Goal: Task Accomplishment & Management: Complete application form

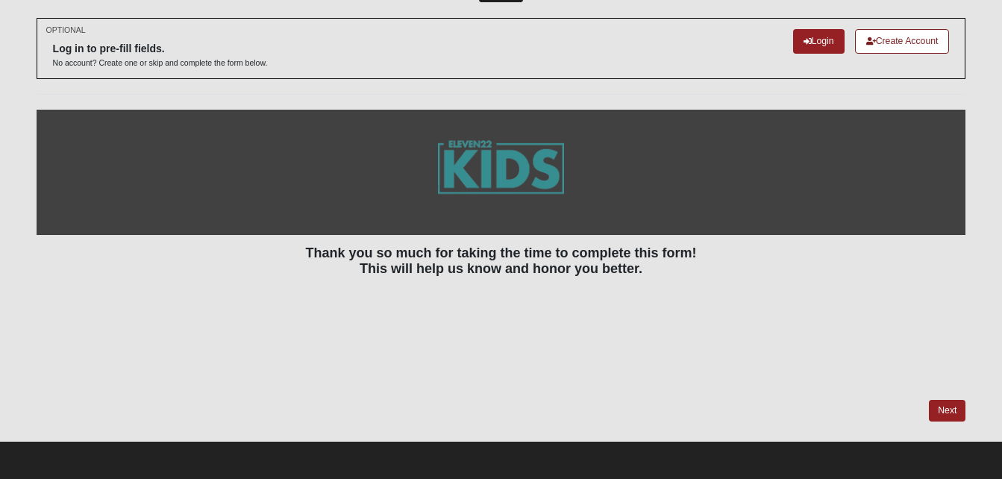
scroll to position [61, 0]
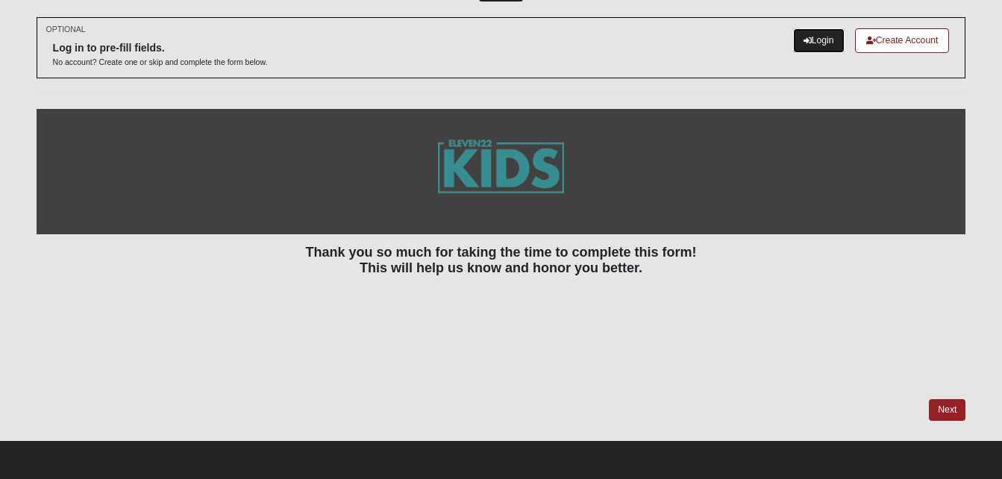
click at [812, 34] on link "Login" at bounding box center [818, 40] width 51 height 25
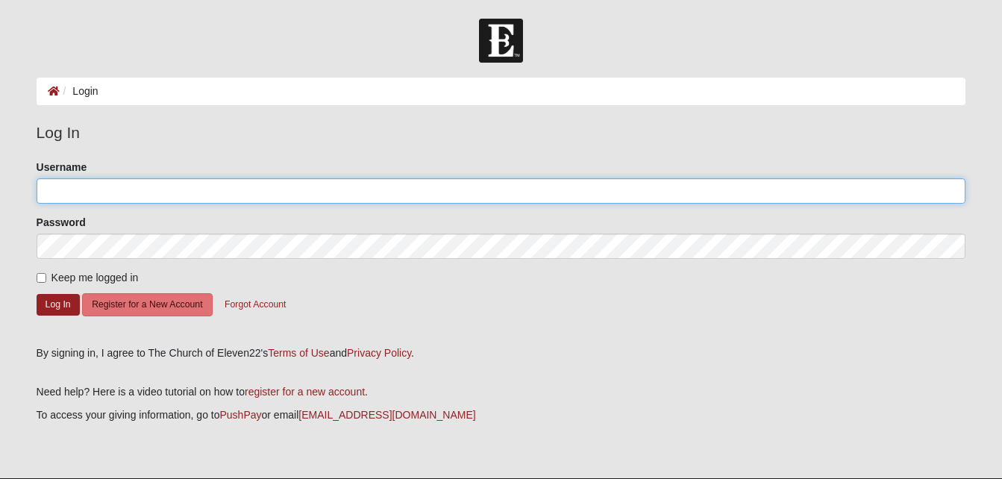
click at [150, 186] on input "Username" at bounding box center [501, 190] width 929 height 25
type input "Natasha86"
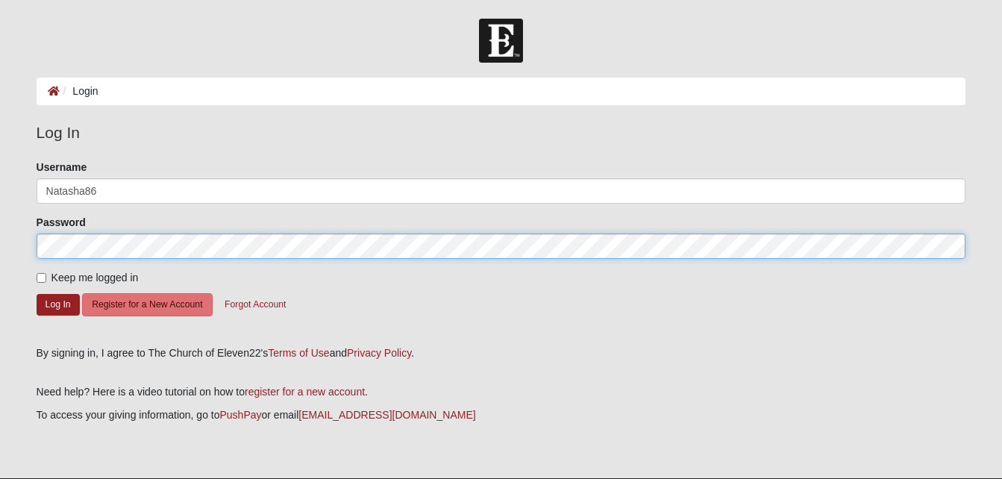
click at [37, 294] on button "Log In" at bounding box center [58, 305] width 43 height 22
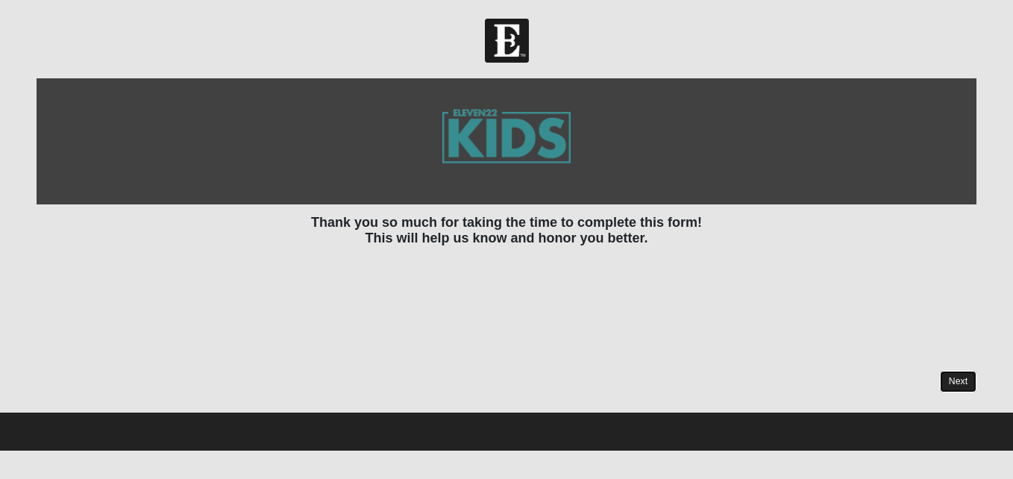
click at [961, 375] on link "Next" at bounding box center [958, 382] width 37 height 22
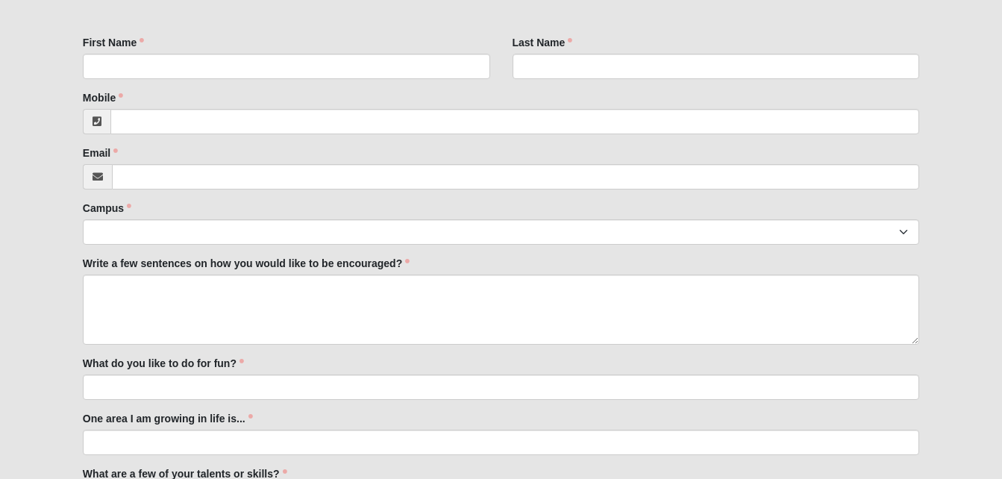
scroll to position [318, 0]
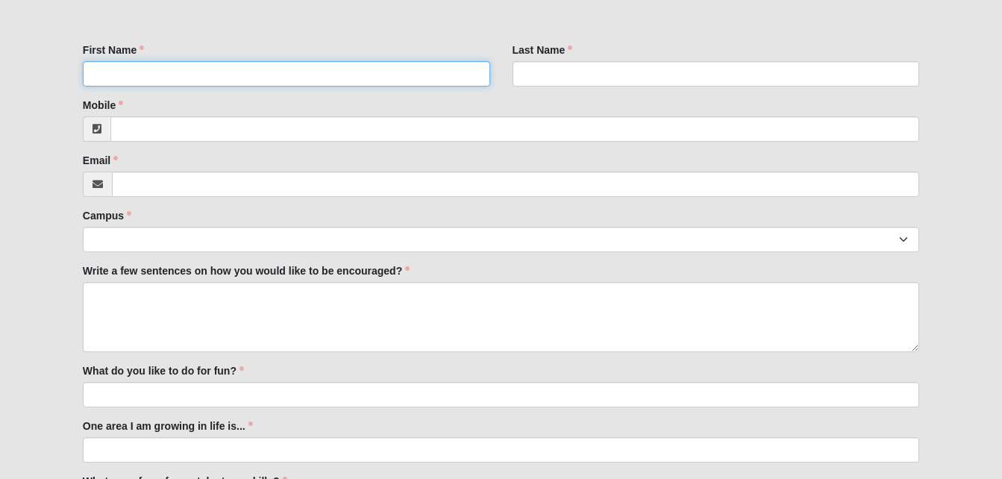
click at [194, 78] on input "First Name" at bounding box center [286, 73] width 407 height 25
type input "[PERSON_NAME]"
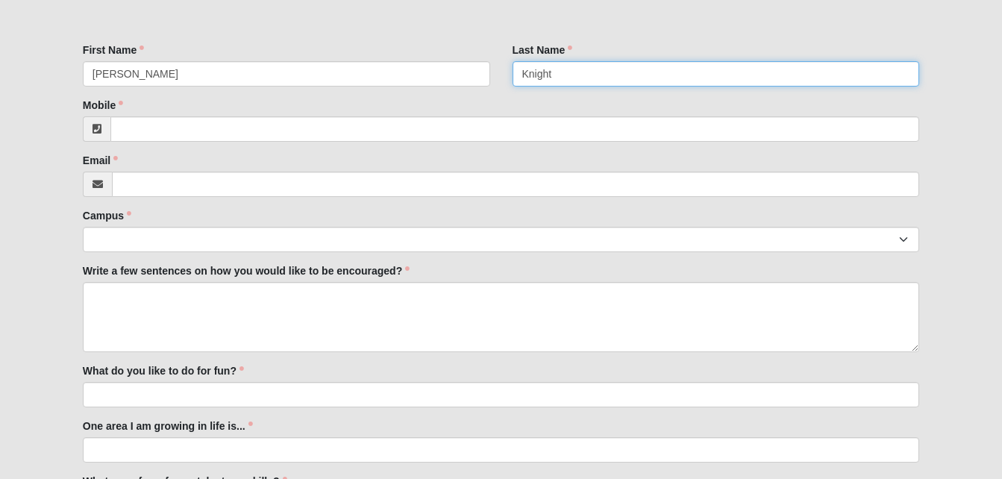
type input "Knight"
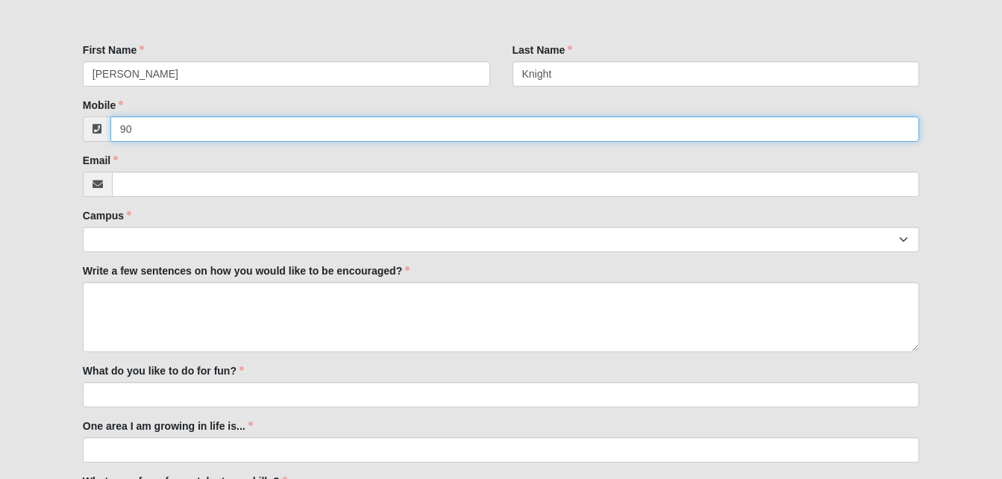
type input "9"
type input "[PHONE_NUMBER]"
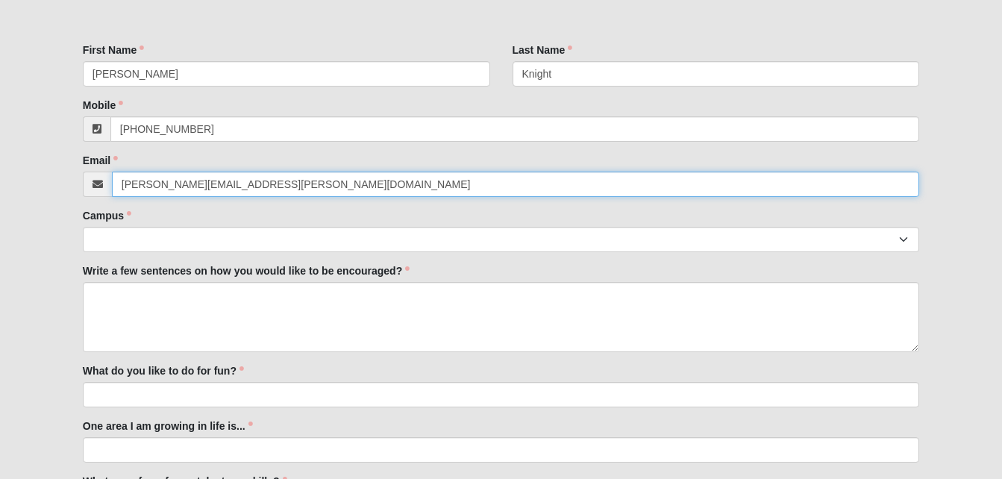
type input "[PERSON_NAME][EMAIL_ADDRESS][PERSON_NAME][DOMAIN_NAME]"
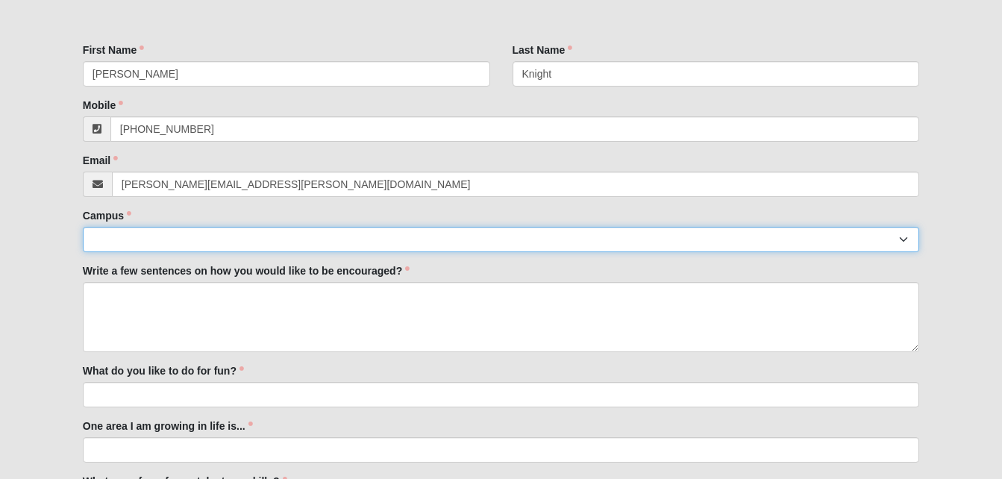
select select "3"
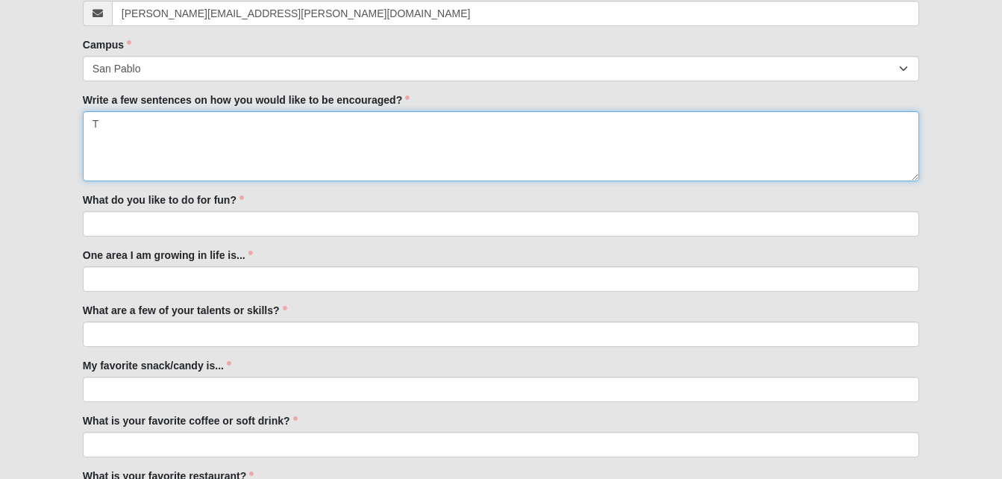
scroll to position [483, 0]
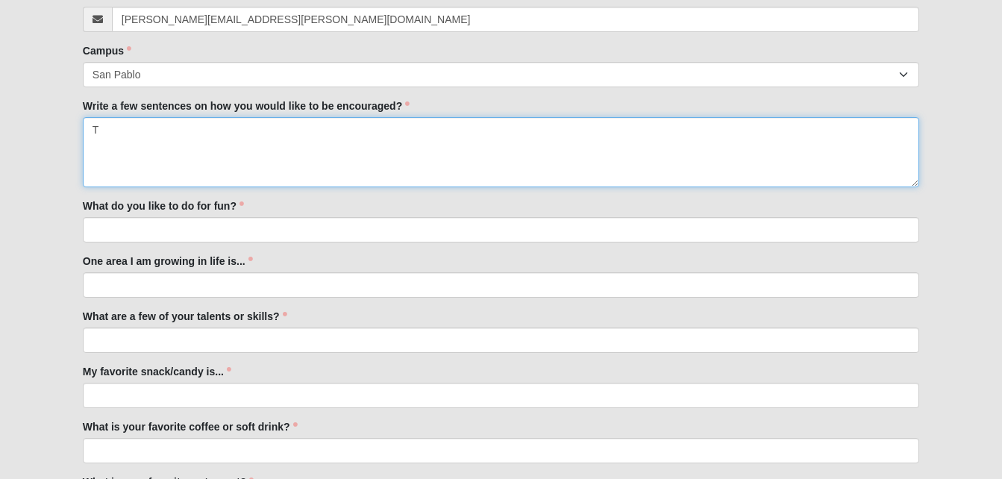
type textarea "T"
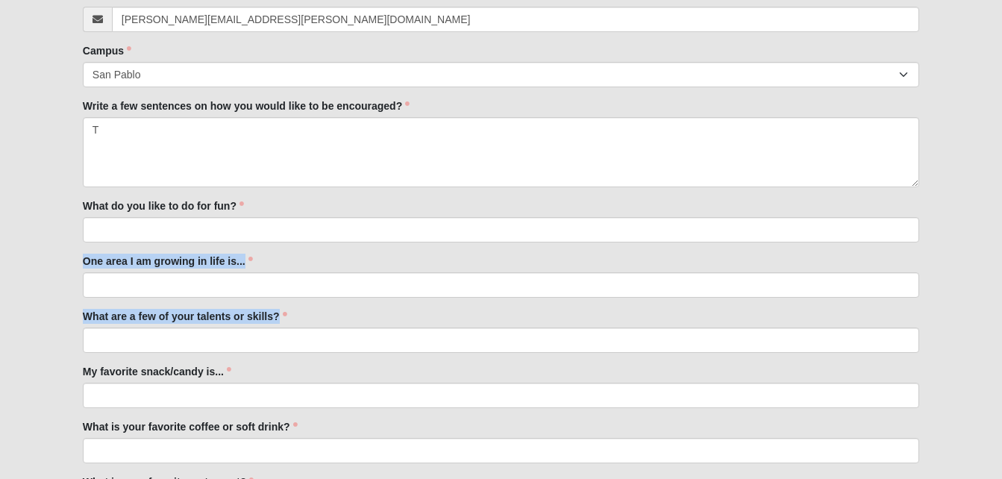
drag, startPoint x: 999, startPoint y: 312, endPoint x: 401, endPoint y: 179, distance: 612.1
click at [401, 179] on form "Hello [PERSON_NAME] My Account Log Out Kids Serve Staff "Getting to Know You" E…" at bounding box center [501, 118] width 1002 height 1166
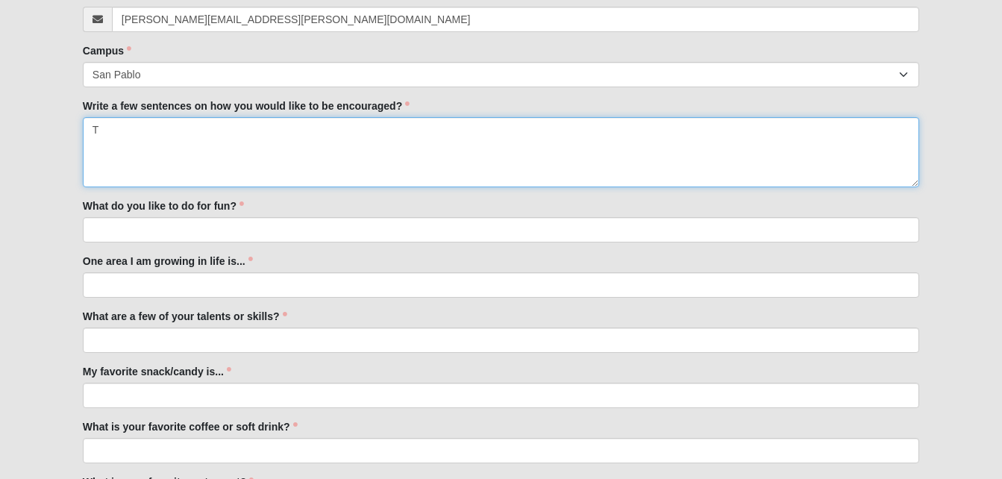
click at [276, 136] on textarea "T" at bounding box center [501, 152] width 836 height 70
type textarea "Life is hard. Even through the lowest and the highest valleys"
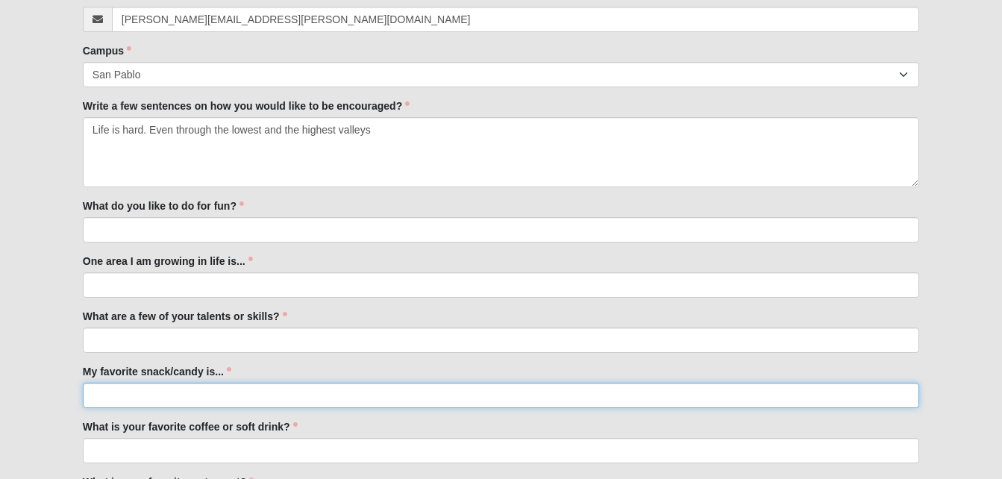
click at [277, 405] on input "My favorite snack/candy is..." at bounding box center [501, 395] width 836 height 25
click at [130, 398] on input "Talenti coffee chocolate chip gelato" at bounding box center [501, 395] width 836 height 25
drag, startPoint x: 101, startPoint y: 392, endPoint x: 163, endPoint y: 398, distance: 62.9
click at [163, 398] on input "Talenti Coffee chocolate chip gelato" at bounding box center [501, 395] width 836 height 25
click at [212, 395] on input "Talenti Coffee Chocolate chip gelato" at bounding box center [501, 395] width 836 height 25
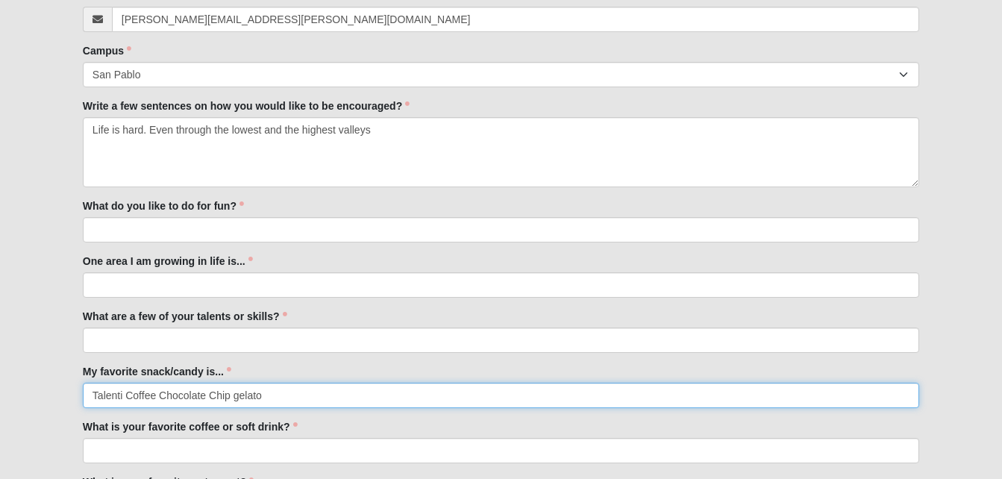
click at [236, 397] on input "Talenti Coffee Chocolate Chip gelato" at bounding box center [501, 395] width 836 height 25
type input "Talenti Coffee Chocolate Chip Gelato"
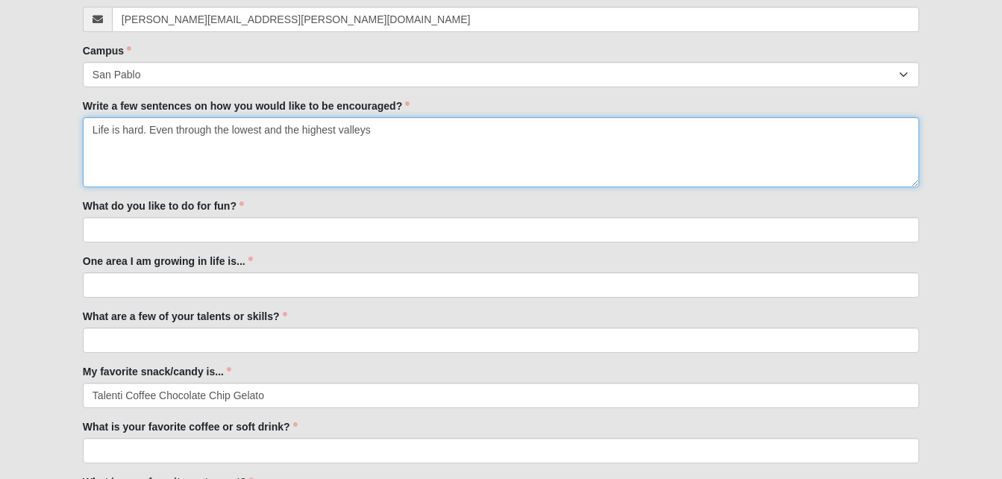
click at [394, 133] on textarea "Life is hard. Even through the lowest and the highest valleys" at bounding box center [501, 152] width 836 height 70
click at [694, 128] on textarea "Life is hard. Even through the lowest and the highest valleys, it is a must to …" at bounding box center [501, 152] width 836 height 70
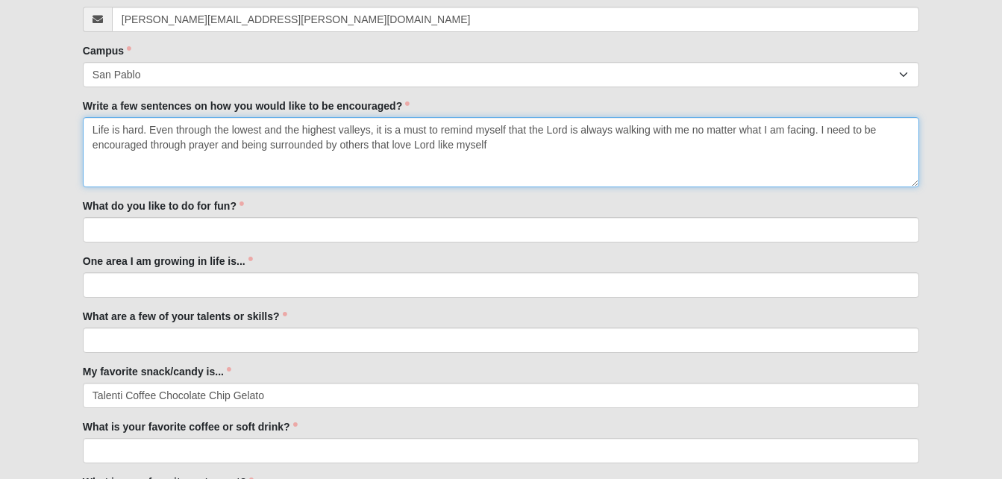
click at [411, 147] on textarea "Life is hard. Even through the lowest and the highest valleys, it is a must to …" at bounding box center [501, 152] width 836 height 70
click at [527, 147] on textarea "Life is hard. Even through the lowest and the highest valleys, it is a must to …" at bounding box center [501, 152] width 836 height 70
click at [663, 142] on textarea "Life is hard. Even through the lowest and the highest valleys, it is a must to …" at bounding box center [501, 152] width 836 height 70
click at [571, 145] on textarea "Life is hard. Even through the lowest and the highest valleys, it is a must to …" at bounding box center [501, 152] width 836 height 70
click at [574, 145] on textarea "Life is hard. Even through the lowest and the highest valleys, it is a must to …" at bounding box center [501, 152] width 836 height 70
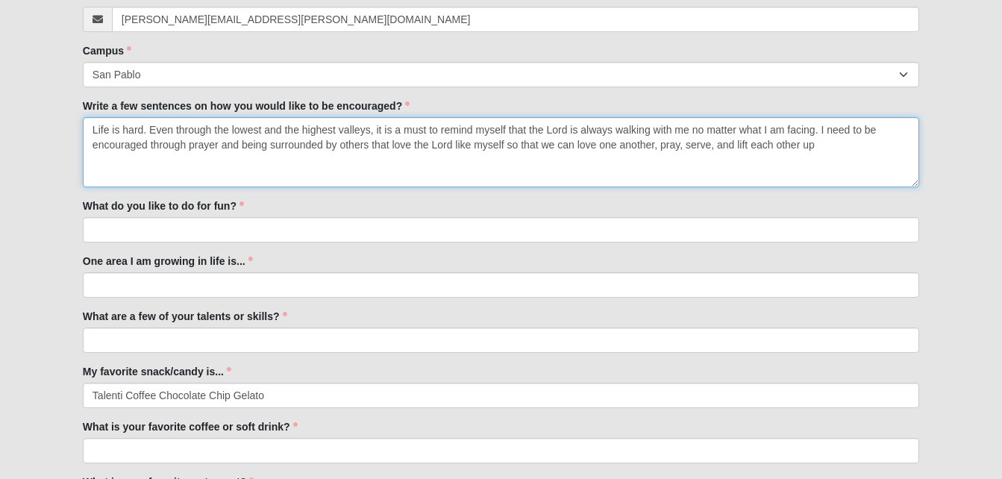
drag, startPoint x: 489, startPoint y: 147, endPoint x: 455, endPoint y: 128, distance: 39.4
click at [455, 128] on textarea "Life is hard. Even through the lowest and the highest valleys, it is a must to …" at bounding box center [501, 152] width 836 height 70
click at [801, 146] on textarea "Life is hard. Even through the lowest and the highest valleys, it is a must to …" at bounding box center [501, 152] width 836 height 70
click at [815, 128] on textarea "Life is hard. Even through the lowest and the highest valleys, it is a must to …" at bounding box center [501, 152] width 836 height 70
type textarea "Life is hard. Even through the lowest and the highest valleys, it is a must to …"
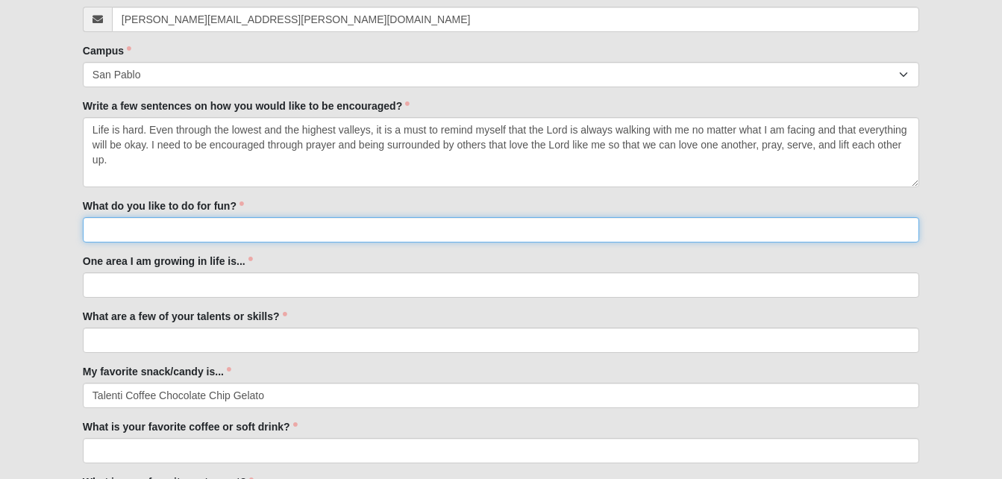
click at [213, 232] on input "What do you like to do for fun?" at bounding box center [501, 229] width 836 height 25
click at [175, 228] on input "I love volunteering, serving at Eleven 22," at bounding box center [501, 229] width 836 height 25
click at [288, 229] on input "I love volunteering, serving at Eleven 22," at bounding box center [501, 229] width 836 height 25
click at [288, 229] on input "I love volunteering, serving at Eleven 22, family time," at bounding box center [501, 229] width 836 height 25
click at [351, 235] on input "I love volunteering, serving at Eleven 22, family time," at bounding box center [501, 229] width 836 height 25
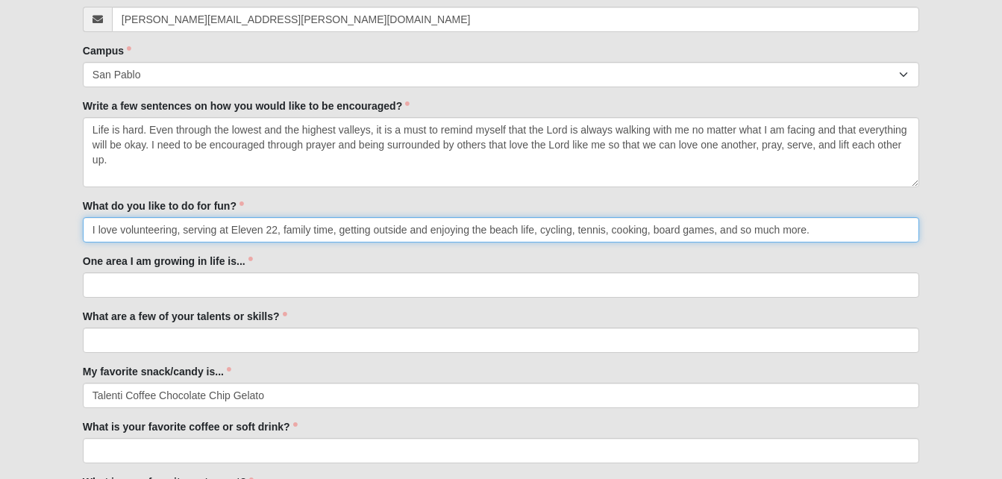
type input "I love volunteering, serving at Eleven 22, family time, getting outside and enj…"
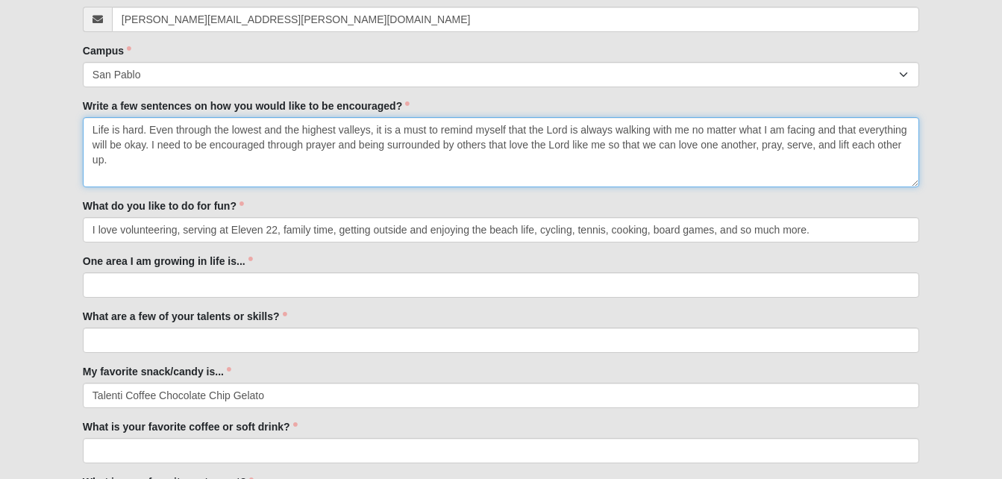
drag, startPoint x: 92, startPoint y: 129, endPoint x: 141, endPoint y: 160, distance: 57.9
click at [141, 160] on textarea "Life is hard. Even through the lowest and the highest valleys, it is a must to …" at bounding box center [501, 152] width 836 height 70
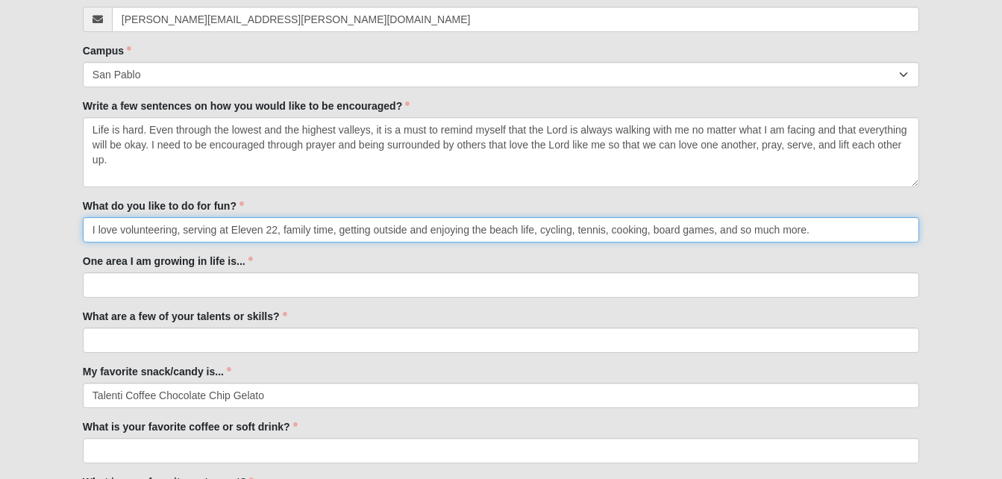
drag, startPoint x: 173, startPoint y: 146, endPoint x: 129, endPoint y: 227, distance: 92.4
click at [129, 227] on input "I love volunteering, serving at Eleven 22, family time, getting outside and enj…" at bounding box center [501, 229] width 836 height 25
drag, startPoint x: 92, startPoint y: 228, endPoint x: 568, endPoint y: 233, distance: 476.6
click at [568, 233] on input "I love volunteering, serving at Eleven 22, family time, getting outside and enj…" at bounding box center [501, 229] width 836 height 25
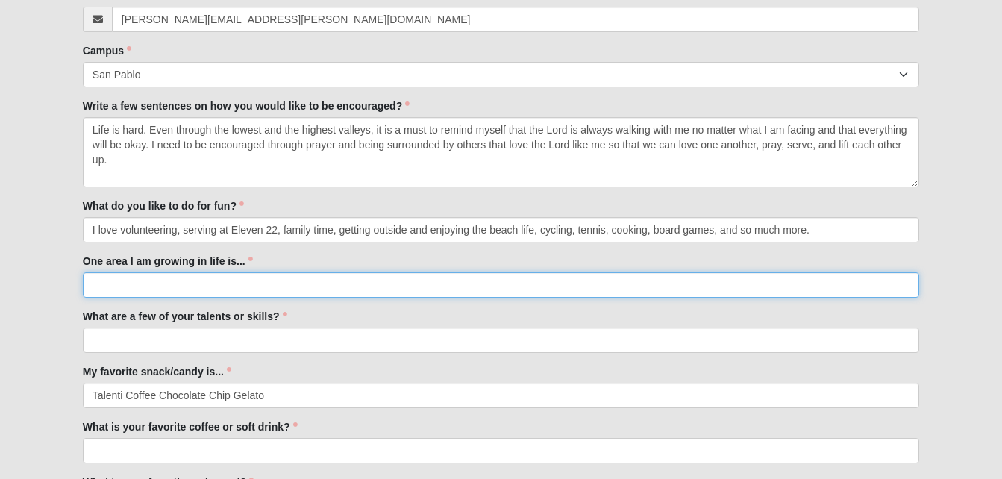
click at [388, 278] on input "One area I am growing in life is..." at bounding box center [501, 284] width 836 height 25
drag, startPoint x: 461, startPoint y: 284, endPoint x: 441, endPoint y: 274, distance: 22.7
click at [571, 289] on input "my life with Jesus, my relationship with my Mom, church family, and living inde…" at bounding box center [501, 284] width 836 height 25
click at [569, 286] on input "my life with Jesus, my relationship with my mom, church family, and living inde…" at bounding box center [501, 284] width 836 height 25
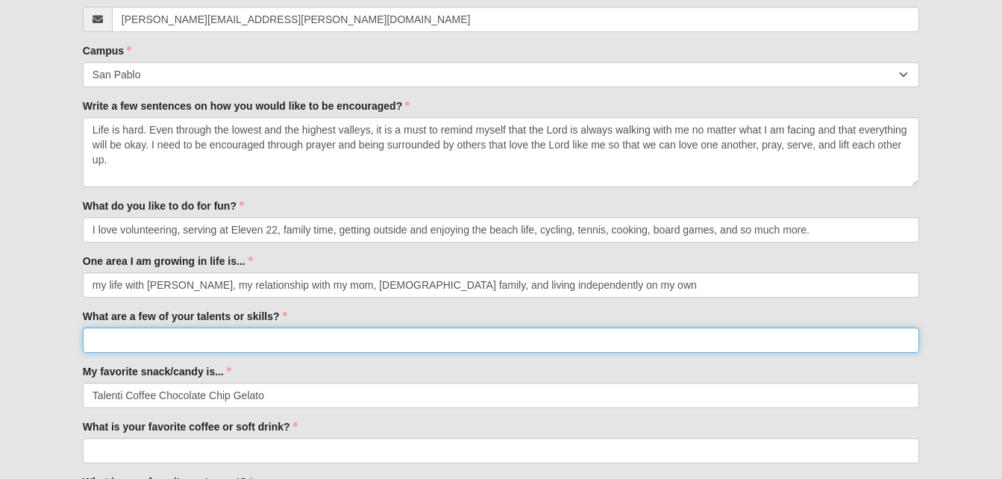
click at [229, 337] on input "What are a few of your talents or skills?" at bounding box center [501, 339] width 836 height 25
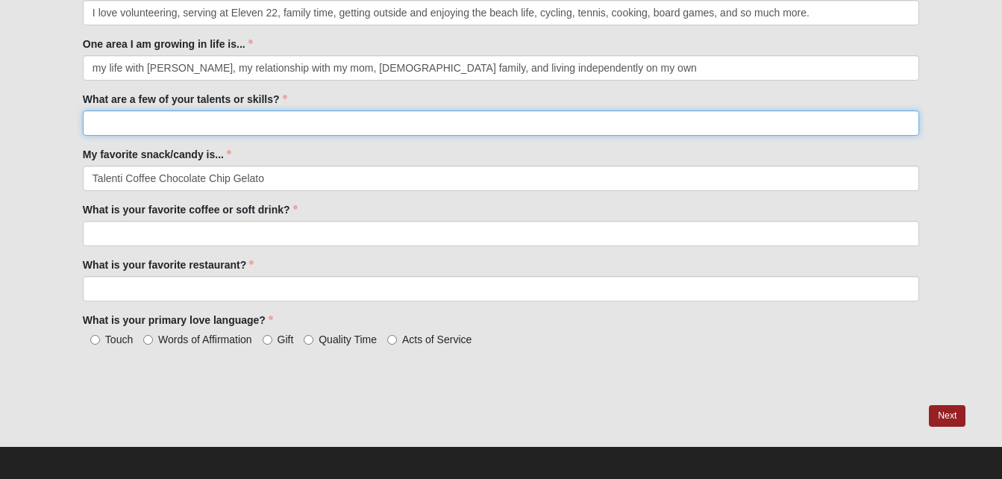
scroll to position [703, 0]
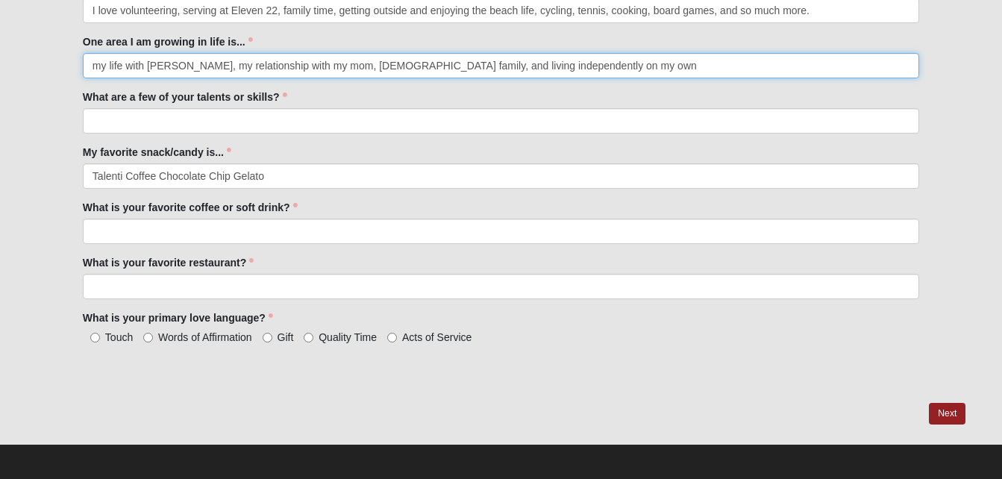
click at [559, 65] on input "my life with Jesus, my relationship with my mom, church family, and living inde…" at bounding box center [501, 65] width 836 height 25
type input "my life with Jesus"
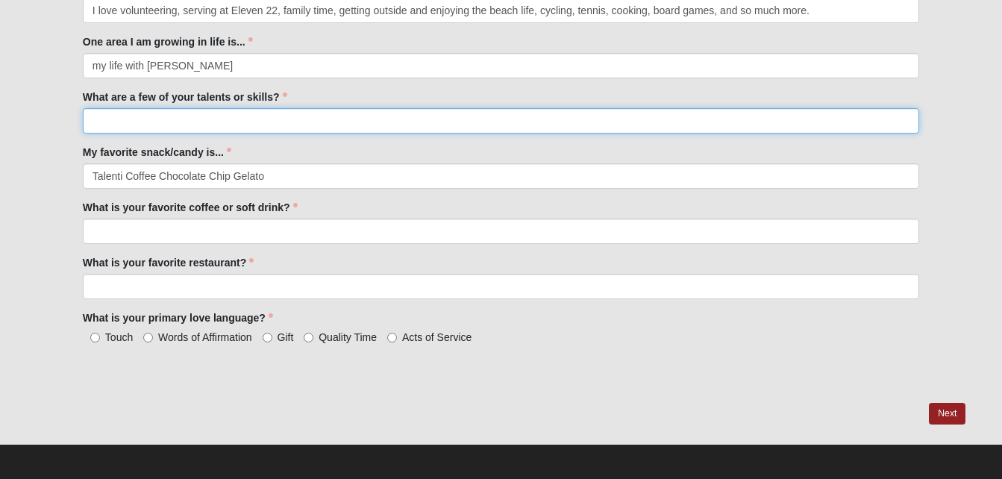
click at [334, 117] on input "What are a few of your talents or skills?" at bounding box center [501, 120] width 836 height 25
click at [186, 121] on input "I drive with my hand and" at bounding box center [501, 120] width 836 height 25
click at [230, 120] on input "I drive with my hands and" at bounding box center [501, 120] width 836 height 25
type input "I drive with my hands, I am a hard worker, and compassionate."
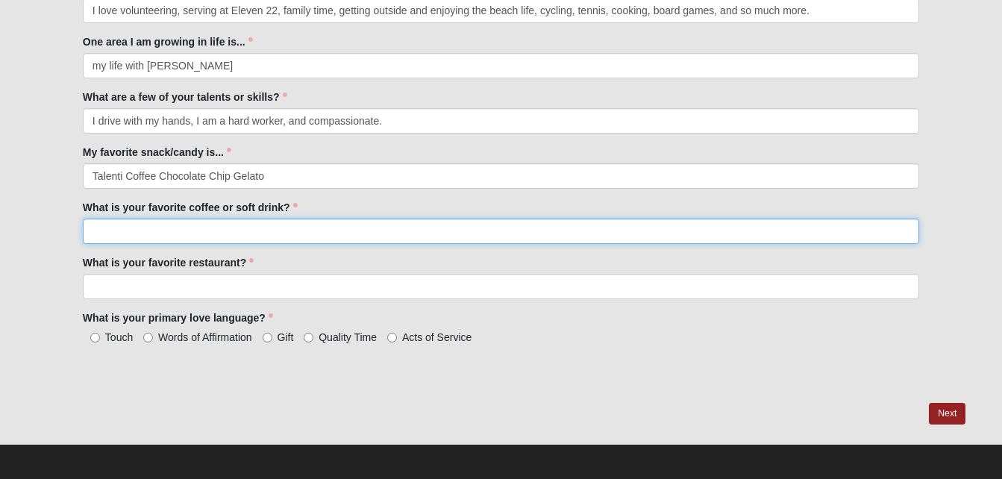
click at [236, 233] on input "What is your favorite coffee or soft drink?" at bounding box center [501, 231] width 836 height 25
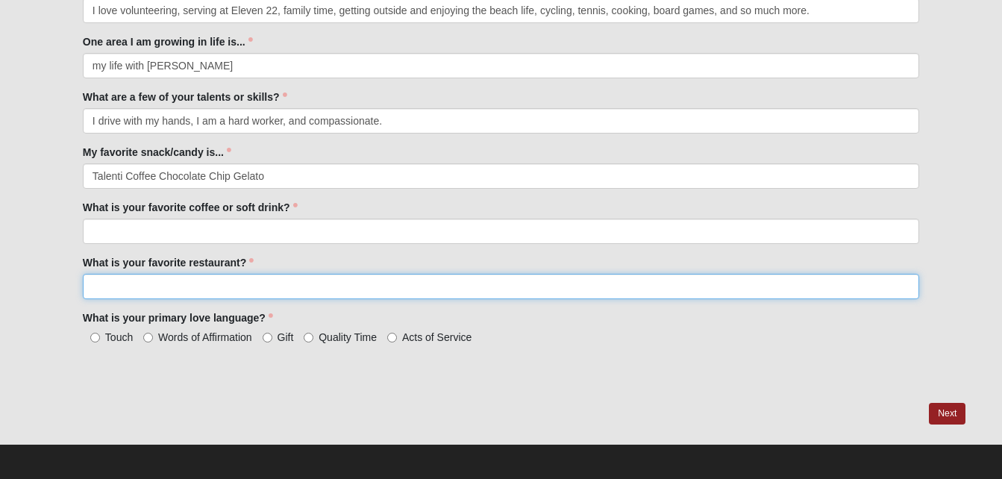
click at [239, 280] on input "What is your favorite restaurant?" at bounding box center [501, 286] width 836 height 25
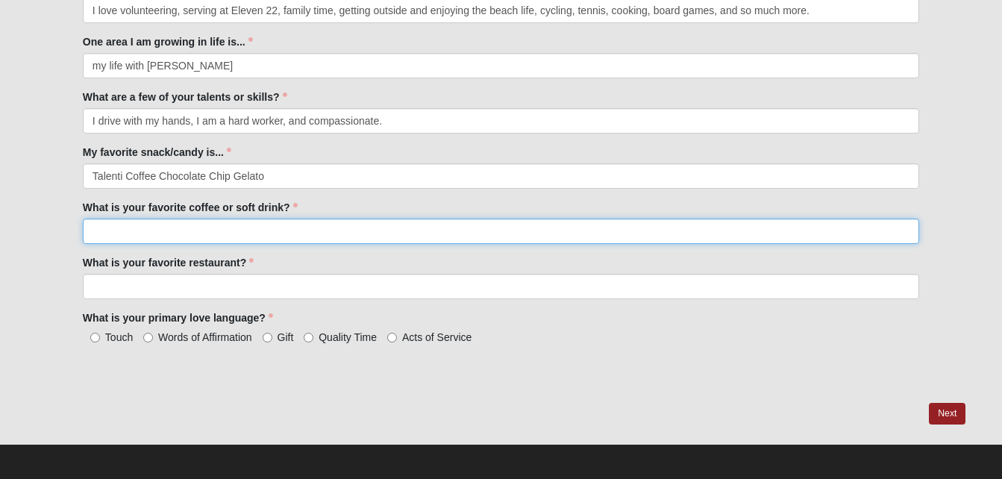
click at [180, 228] on input "What is your favorite coffee or soft drink?" at bounding box center [501, 231] width 836 height 25
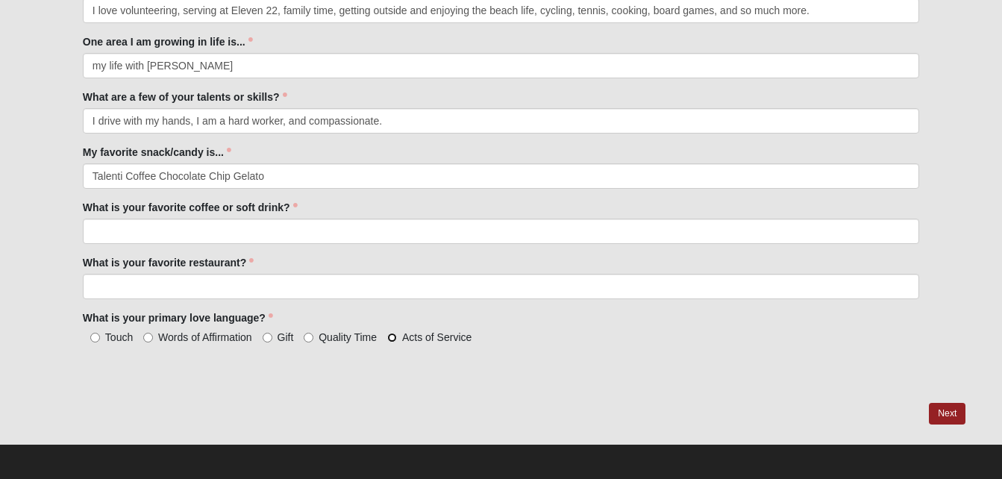
click at [395, 340] on input "Acts of Service" at bounding box center [392, 338] width 10 height 10
radio input "true"
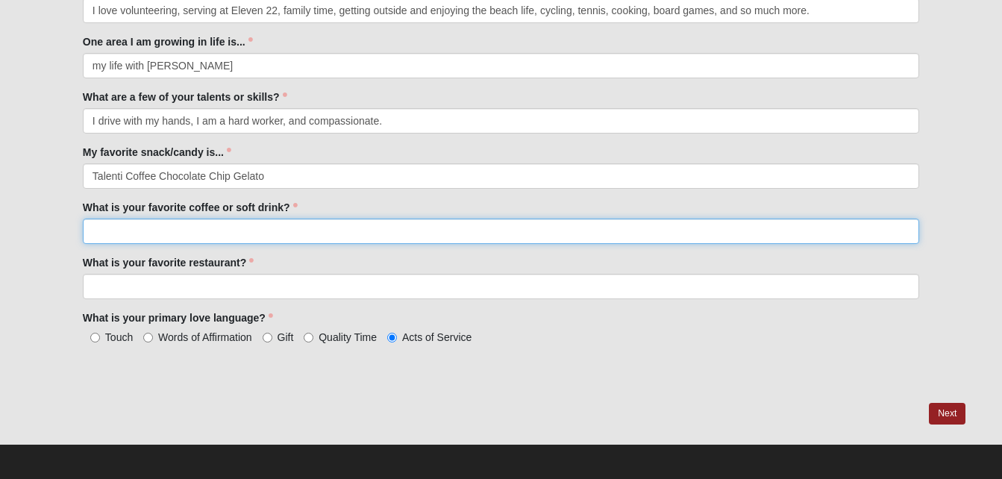
click at [233, 224] on input "What is your favorite coffee or soft drink?" at bounding box center [501, 231] width 836 height 25
type input "H"
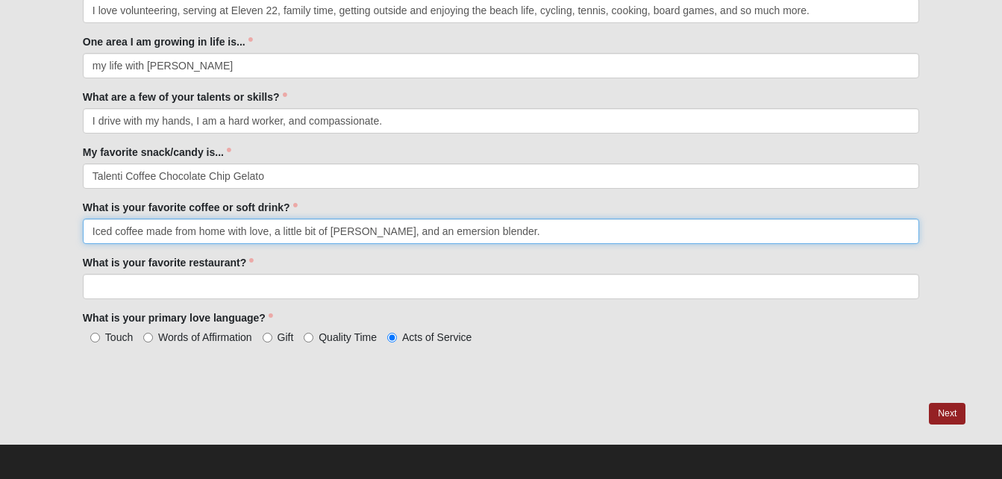
click at [92, 230] on input "Iced coffee made from home with love, a little bit of creamer, and an emersion …" at bounding box center [501, 231] width 836 height 25
click at [127, 230] on input "I love Iced coffee made from home with love, a little bit of creamer, and an em…" at bounding box center [501, 231] width 836 height 25
click at [125, 230] on input "I love Iced coffee made from home with love, a little bit of creamer, and an em…" at bounding box center [501, 231] width 836 height 25
click at [556, 235] on input "I love iced coffee made from home with love, a little bit of creamer, and an em…" at bounding box center [501, 231] width 836 height 25
type input "I love iced coffee made from home with love, a little bit of creamer, and an em…"
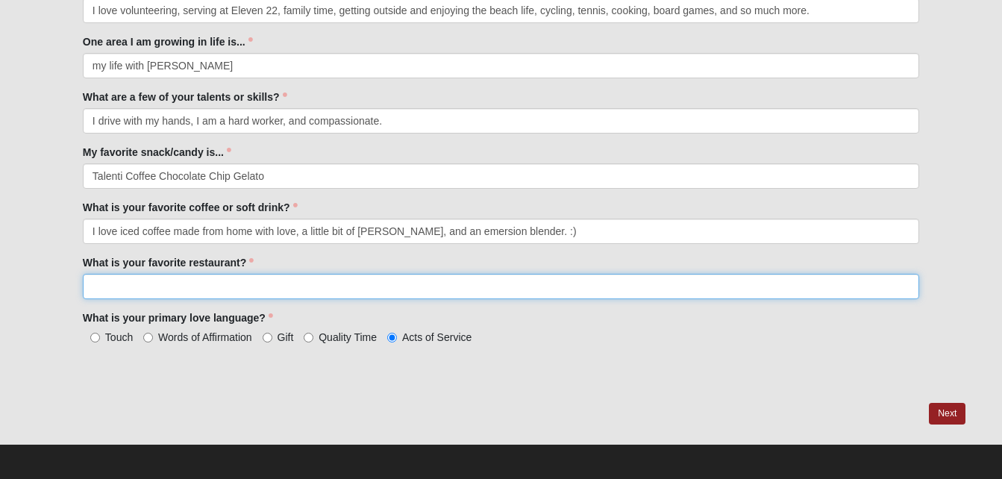
click at [238, 291] on input "What is your favorite restaurant?" at bounding box center [501, 286] width 836 height 25
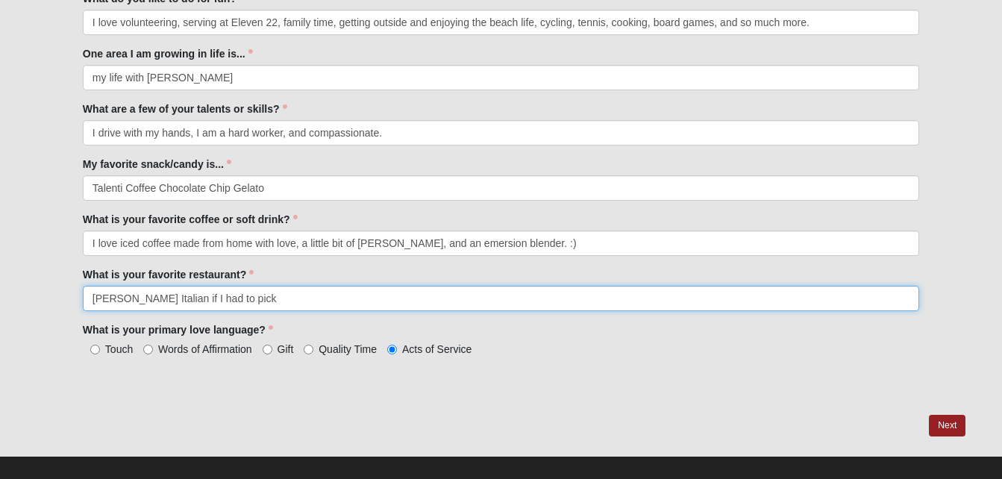
scroll to position [706, 0]
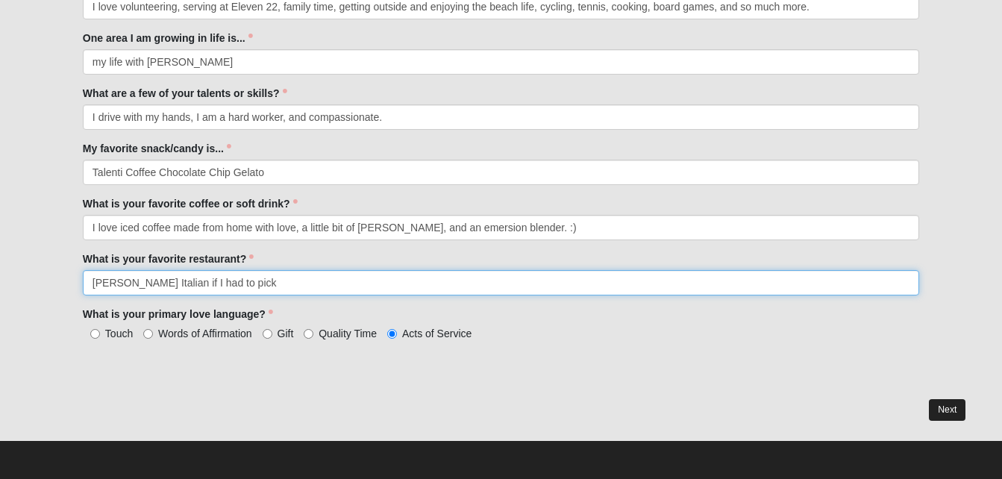
type input "Catullo's Italian if I had to pick"
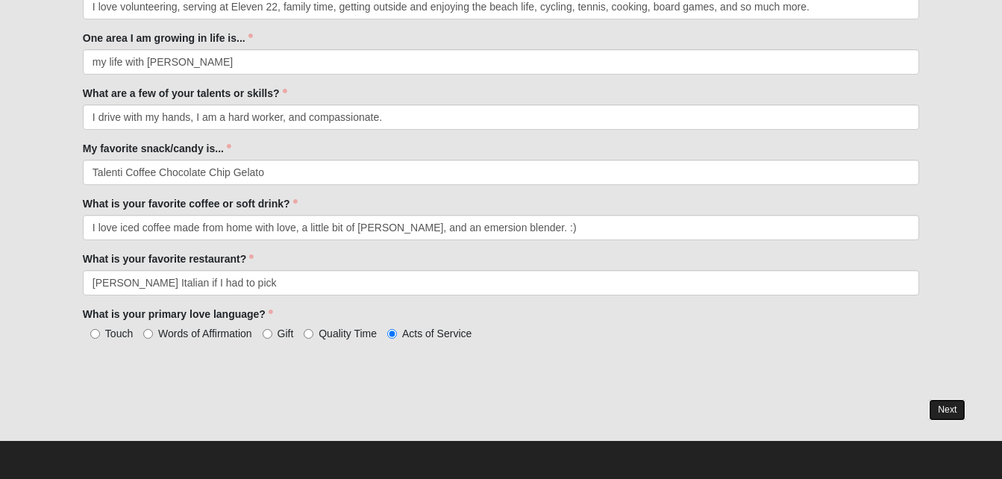
click at [939, 403] on link "Next" at bounding box center [947, 410] width 37 height 22
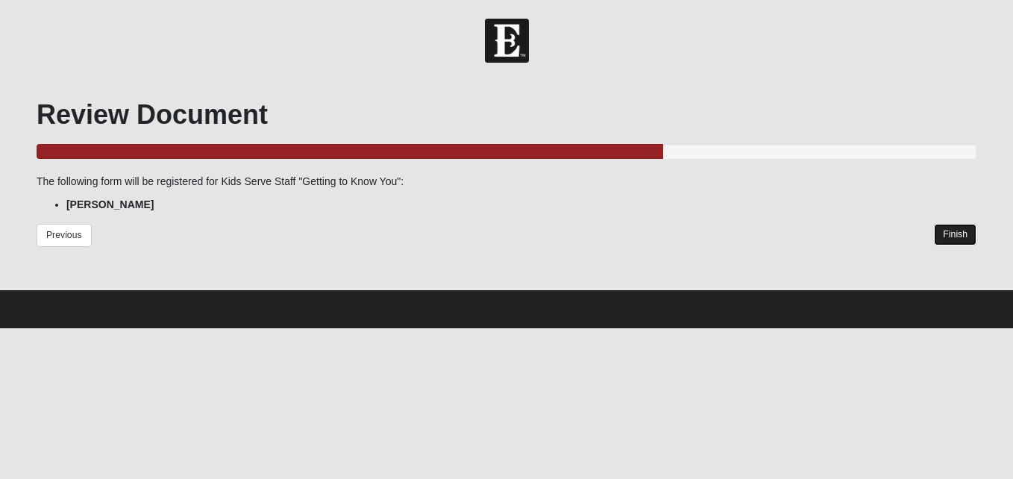
click at [949, 234] on link "Finish" at bounding box center [955, 235] width 43 height 22
